Goal: Find specific page/section: Find specific page/section

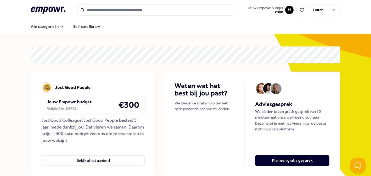
click at [288, 8] on html ".empowr-logo_svg__cls-1{fill:#03032f} Jouw Empowr budget € 300 H Dutch Alle cat…" at bounding box center [185, 88] width 371 height 176
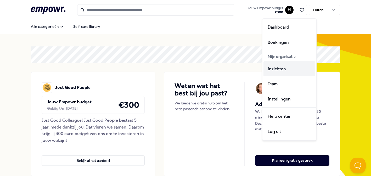
click at [274, 71] on div "Inzichten" at bounding box center [290, 68] width 52 height 15
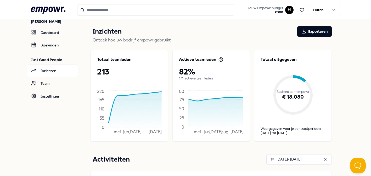
scroll to position [14, 0]
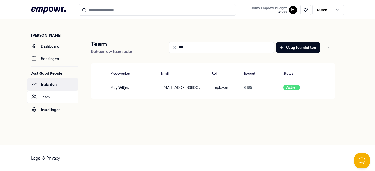
click at [39, 86] on link "Inzichten" at bounding box center [52, 84] width 51 height 13
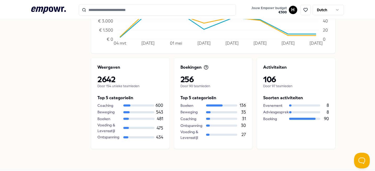
scroll to position [223, 0]
